Goal: Information Seeking & Learning: Find contact information

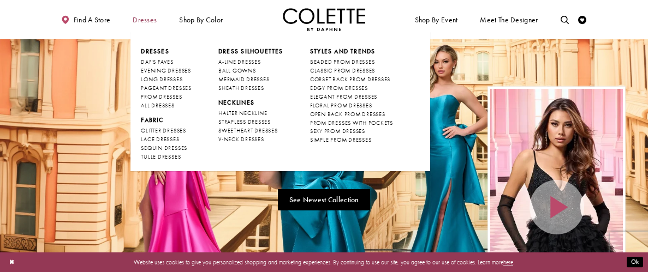
click at [150, 21] on span "Dresses" at bounding box center [145, 20] width 24 height 8
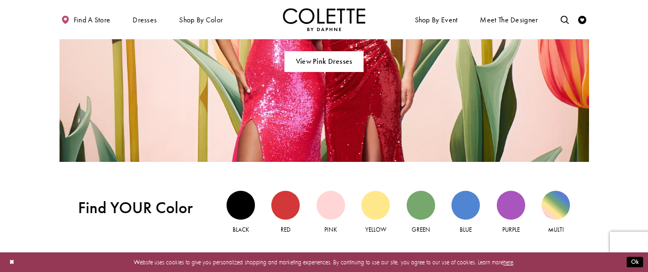
scroll to position [686, 0]
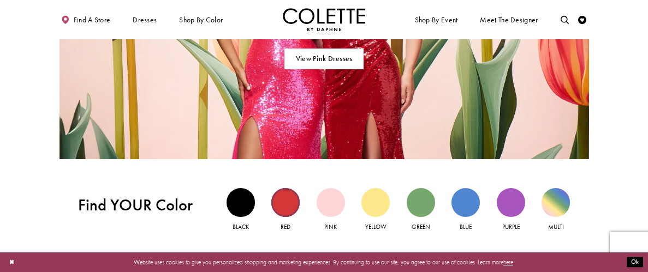
click at [284, 208] on div "Red view" at bounding box center [285, 202] width 28 height 28
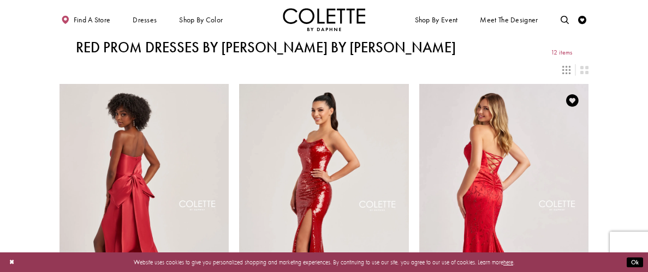
click at [502, 201] on img "Visit Colette by Daphne Style No. CL8570 Page" at bounding box center [504, 207] width 170 height 247
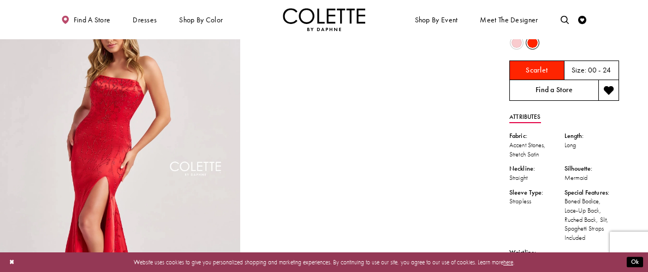
scroll to position [49, 0]
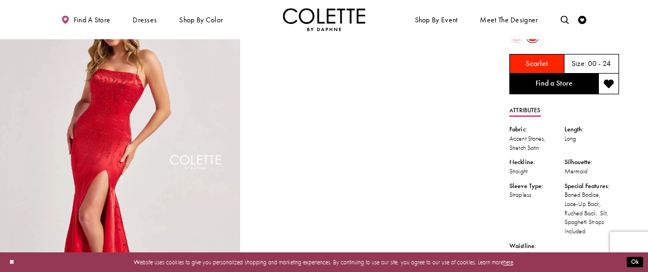
click at [547, 64] on h5 "Scarlet" at bounding box center [537, 64] width 22 height 8
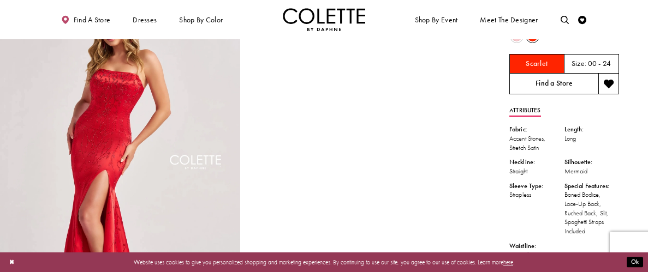
click at [537, 78] on link "Find a Store" at bounding box center [553, 84] width 89 height 21
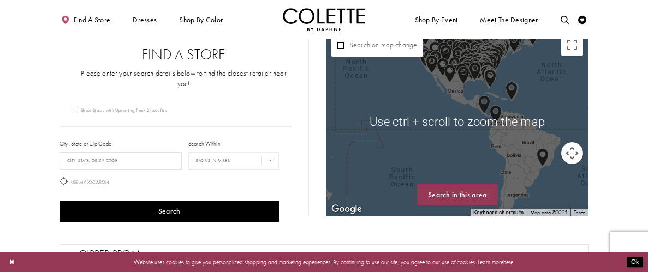
scroll to position [11, 0]
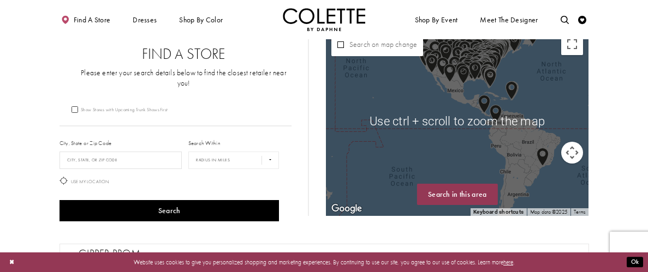
click at [382, 131] on div "Map with store locations" at bounding box center [457, 122] width 263 height 188
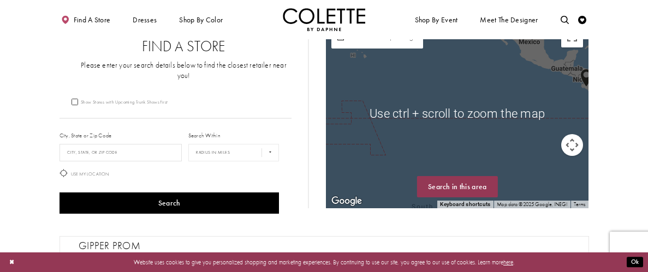
scroll to position [16, 0]
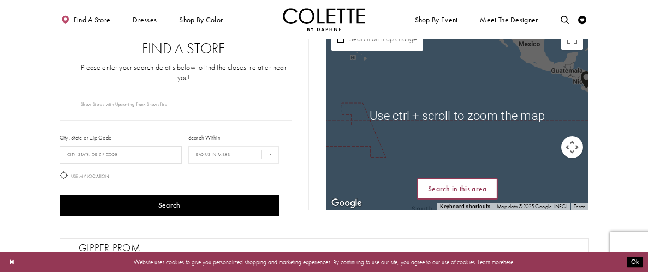
click at [470, 194] on button "Search in this area" at bounding box center [457, 189] width 81 height 21
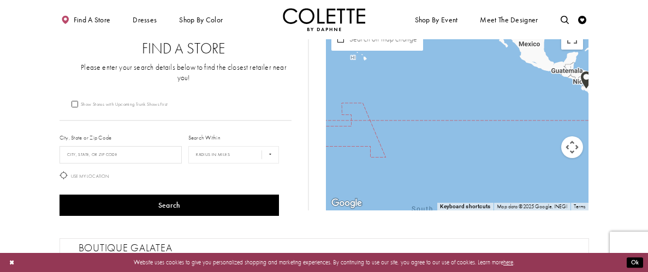
click at [578, 146] on button "Map camera controls" at bounding box center [572, 148] width 22 height 22
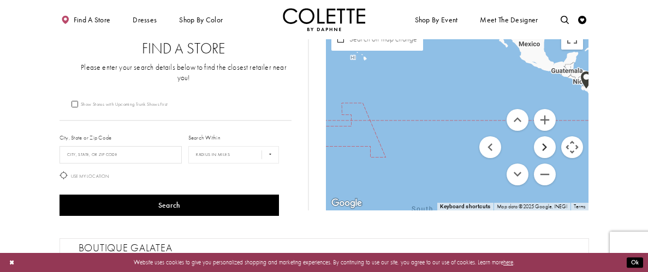
click at [540, 146] on button "Move right" at bounding box center [545, 148] width 22 height 22
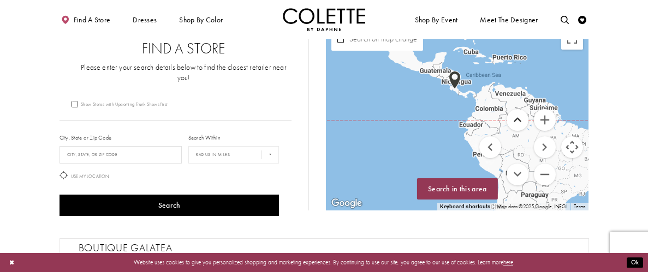
click at [517, 116] on button "Move up" at bounding box center [518, 120] width 22 height 22
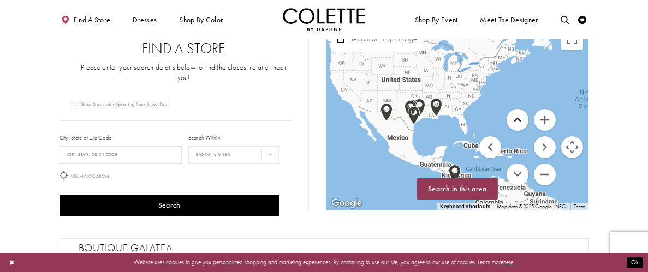
click at [517, 116] on button "Move up" at bounding box center [518, 120] width 22 height 22
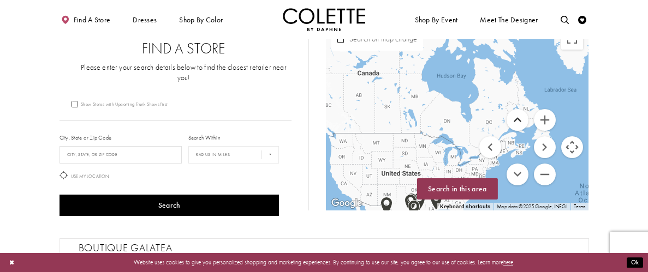
click at [517, 116] on button "Move up" at bounding box center [518, 120] width 22 height 22
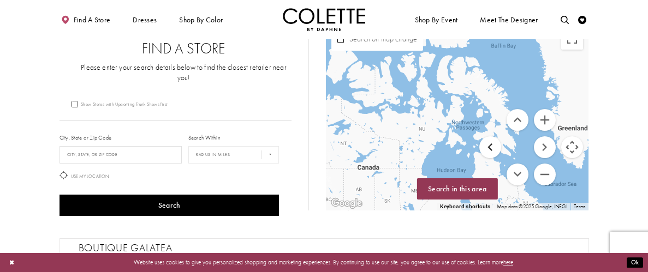
click at [491, 145] on button "Move left" at bounding box center [490, 148] width 22 height 22
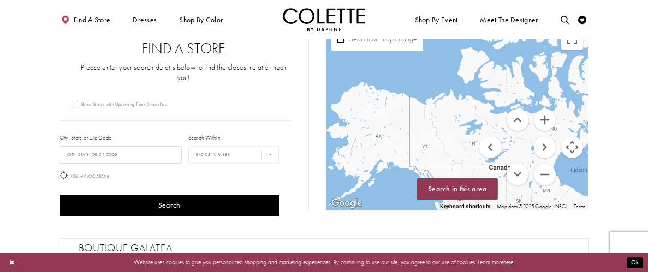
click at [401, 45] on div "Search on map change" at bounding box center [377, 39] width 92 height 23
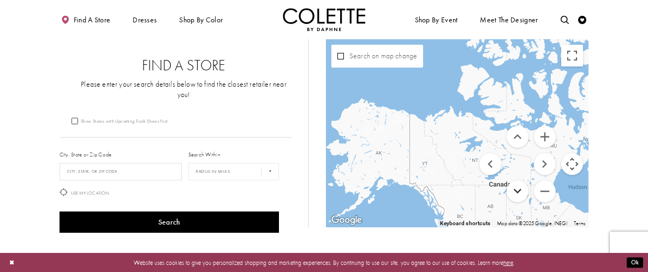
click at [523, 183] on button "Move down" at bounding box center [518, 192] width 22 height 22
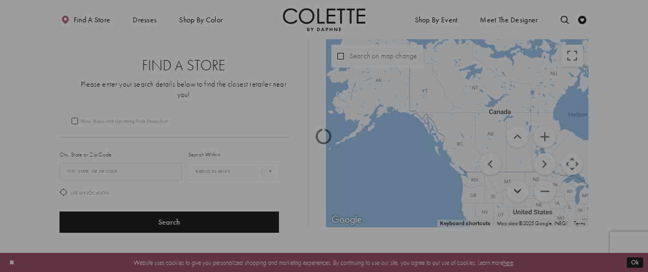
click at [523, 183] on div at bounding box center [324, 136] width 648 height 272
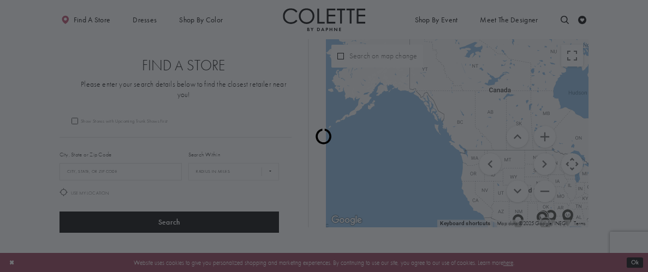
click at [546, 158] on div at bounding box center [324, 136] width 648 height 272
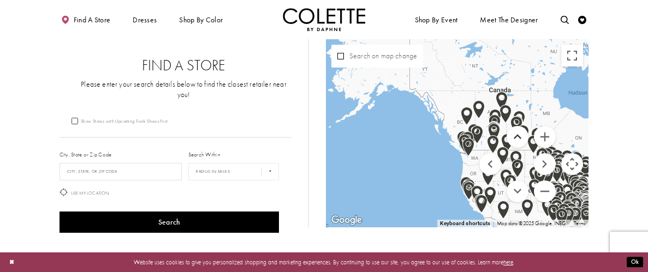
click at [524, 134] on button "Move up" at bounding box center [518, 137] width 22 height 22
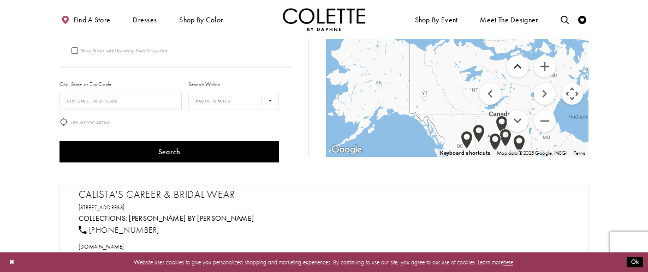
scroll to position [75, 0]
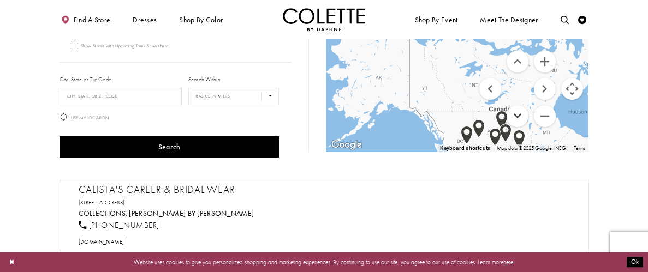
click at [518, 120] on button "Move down" at bounding box center [518, 116] width 22 height 22
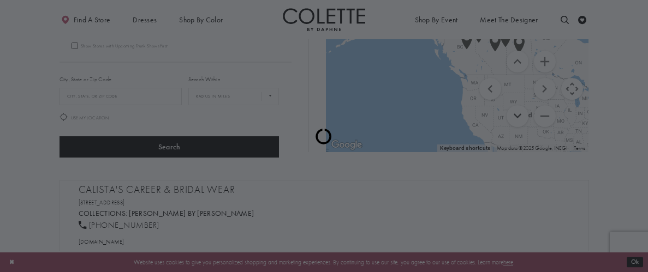
scroll to position [16, 0]
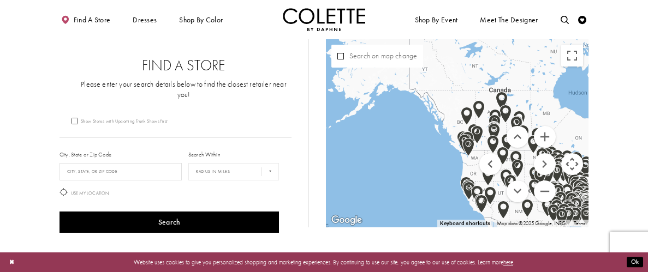
click at [496, 116] on img "Map with store locations" at bounding box center [495, 124] width 12 height 19
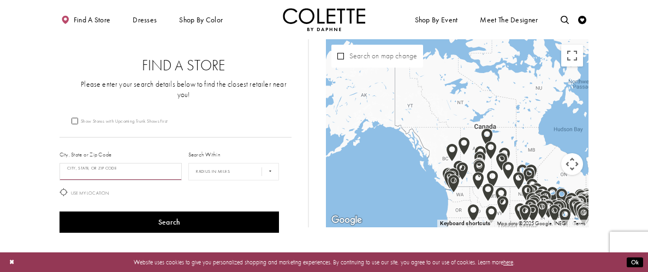
click at [161, 165] on input "City, State, or ZIP Code" at bounding box center [121, 171] width 123 height 17
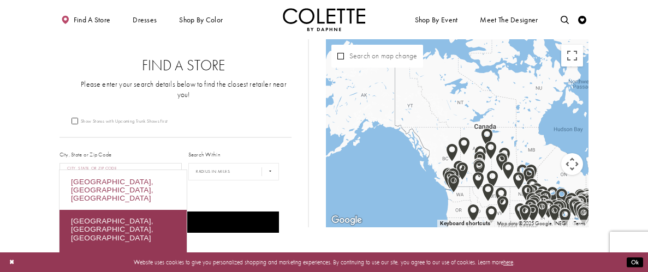
click at [168, 187] on div "[GEOGRAPHIC_DATA], [GEOGRAPHIC_DATA], [GEOGRAPHIC_DATA]" at bounding box center [123, 190] width 127 height 40
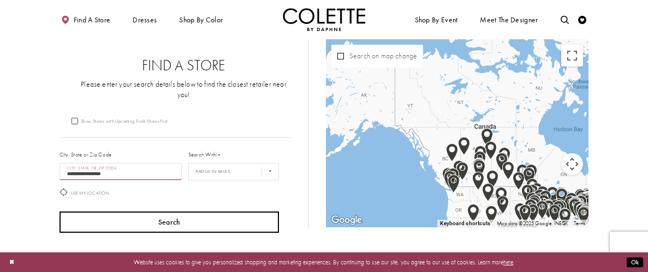
type input "**********"
click at [186, 215] on button "Search" at bounding box center [170, 222] width 220 height 21
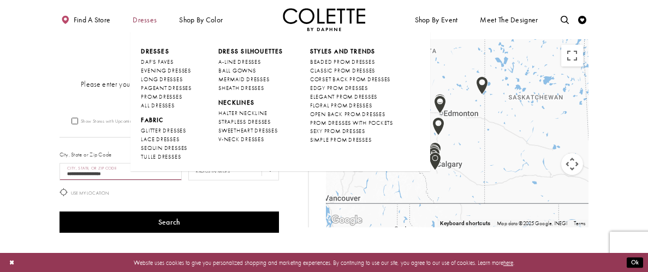
click at [149, 21] on span "Dresses" at bounding box center [145, 20] width 24 height 8
click at [143, 21] on span "Dresses" at bounding box center [145, 20] width 24 height 8
